Goal: Find specific page/section

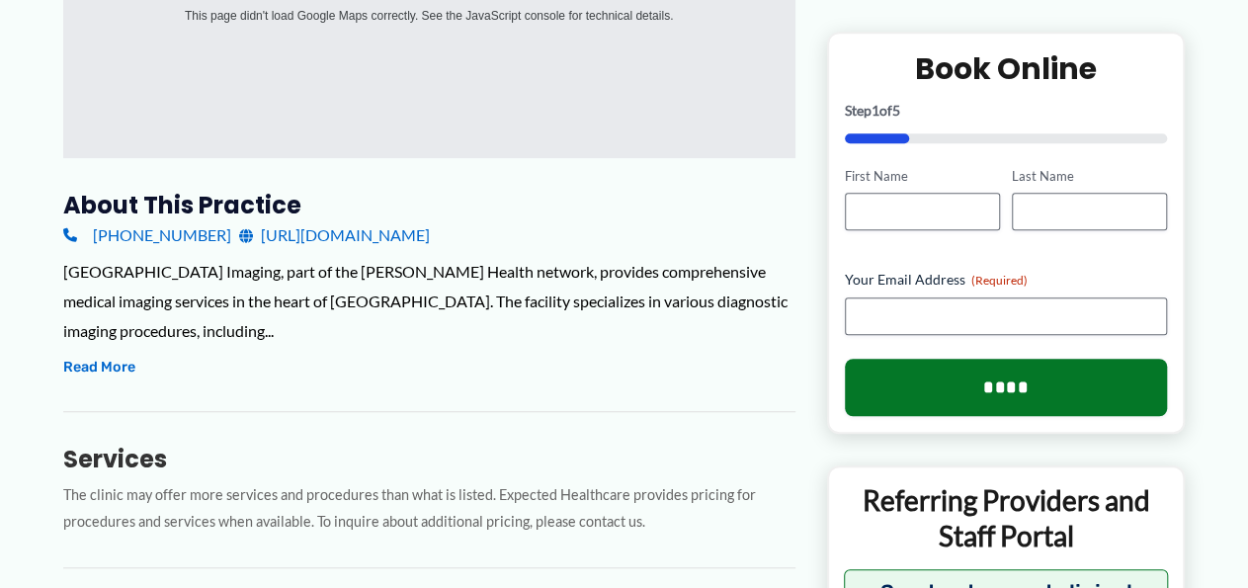
scroll to position [540, 0]
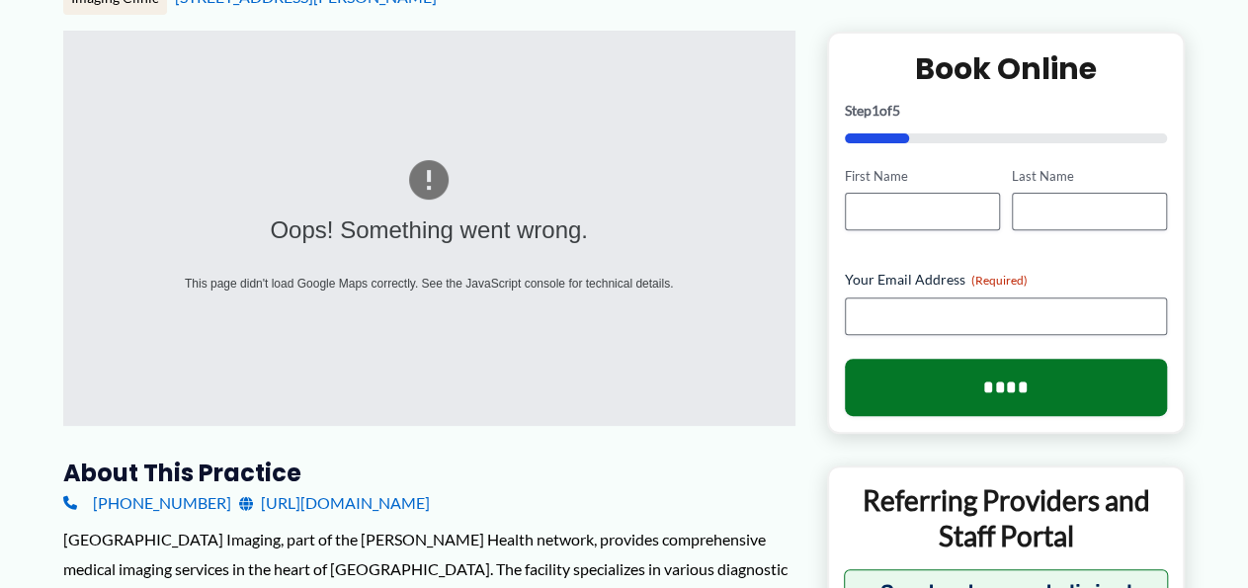
scroll to position [318, 0]
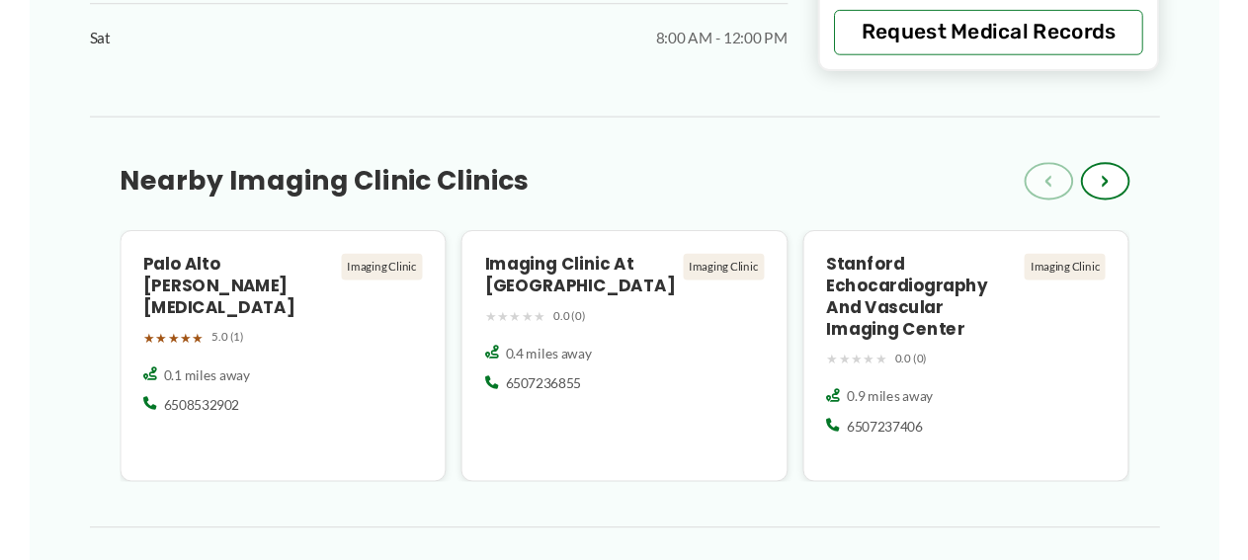
scroll to position [1563, 0]
